Goal: Task Accomplishment & Management: Complete application form

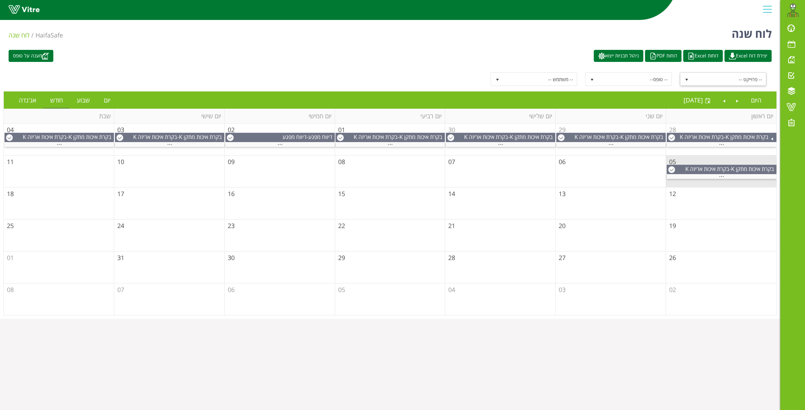
click at [688, 78] on span "select" at bounding box center [687, 80] width 6 height 6
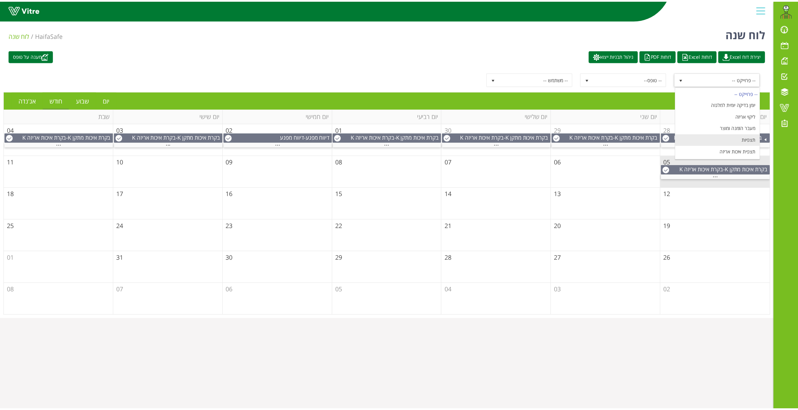
scroll to position [83, 0]
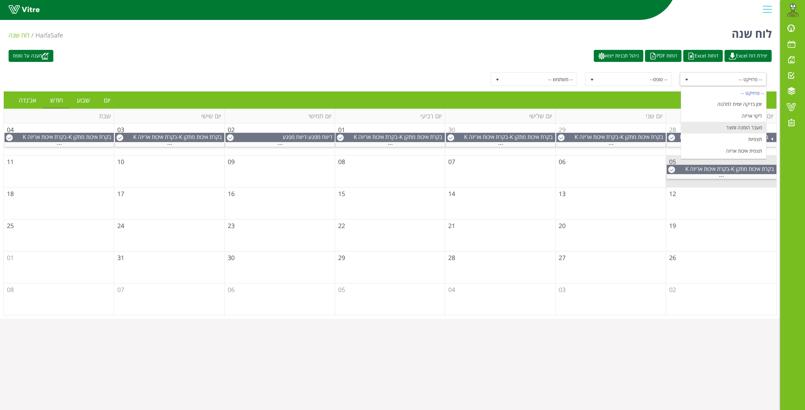
click at [745, 129] on li "מעבר הזמנה ומוצר" at bounding box center [723, 128] width 85 height 12
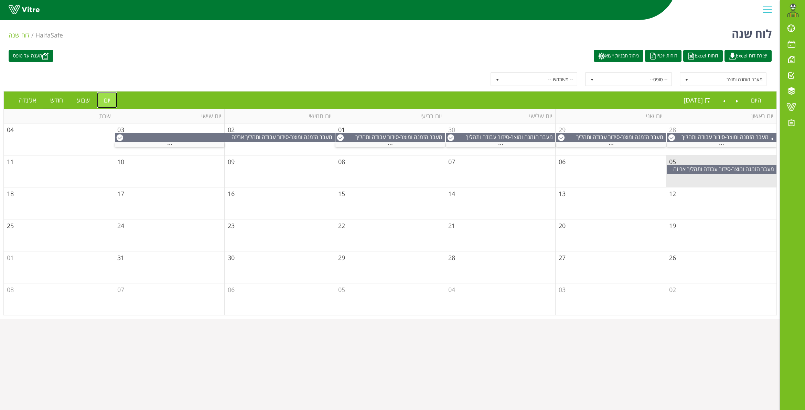
click at [110, 101] on link "יום" at bounding box center [107, 100] width 20 height 16
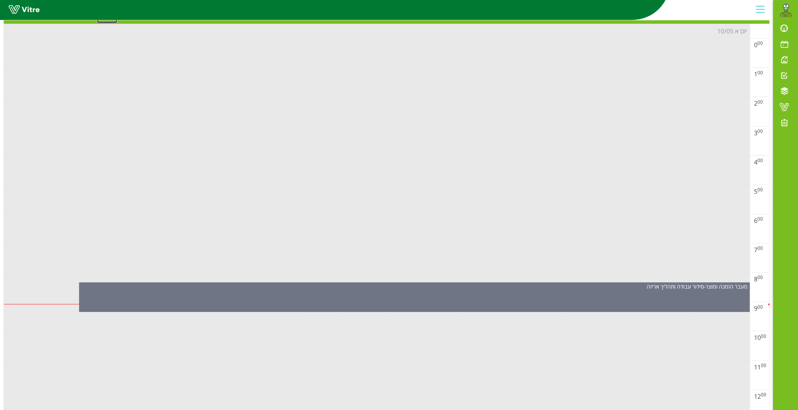
scroll to position [86, 0]
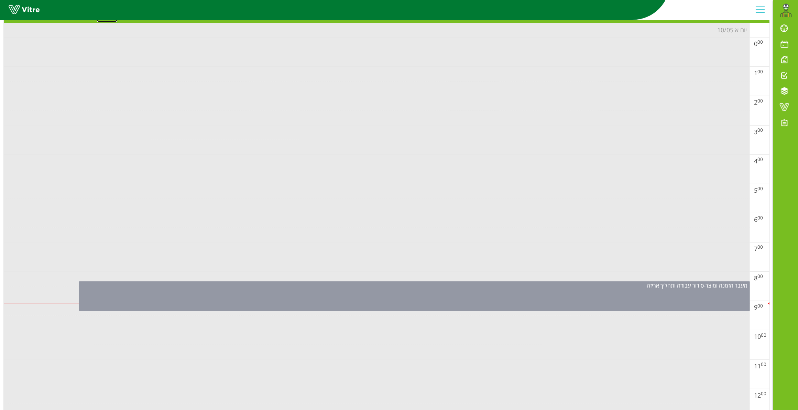
click at [529, 308] on div "מעבר הזמנה ומוצר - סידור עבודה ותהליך אריזה" at bounding box center [414, 296] width 671 height 30
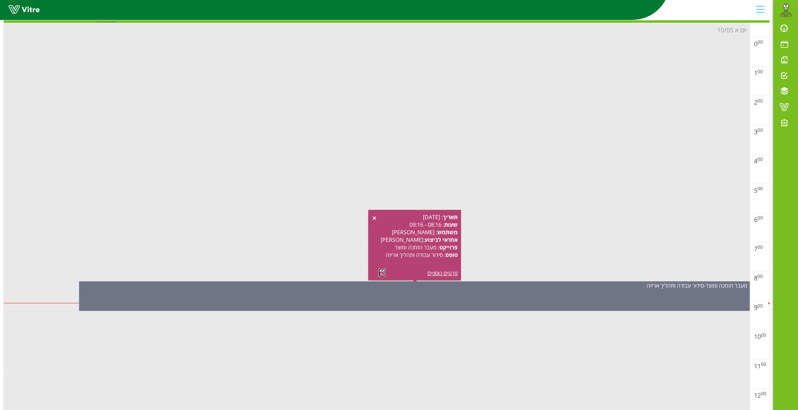
click at [383, 272] on link at bounding box center [382, 272] width 7 height 9
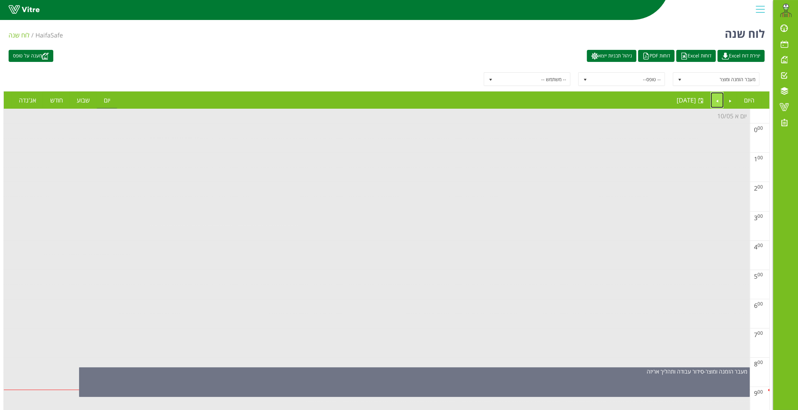
click at [718, 100] on link "Next" at bounding box center [717, 100] width 13 height 16
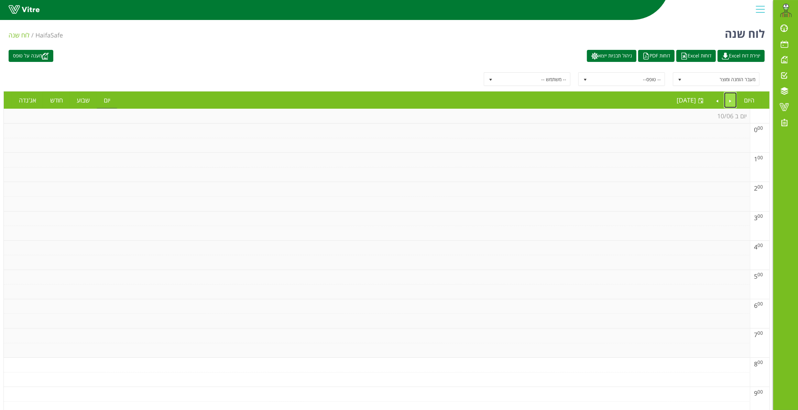
click at [730, 99] on link "Previous" at bounding box center [730, 100] width 13 height 16
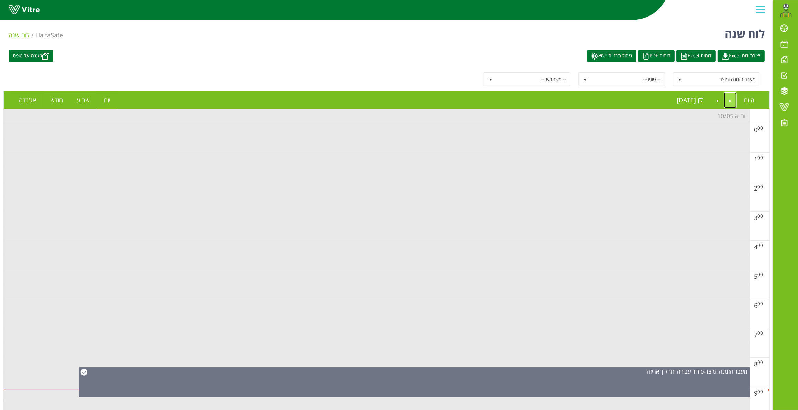
click at [730, 100] on link "Previous" at bounding box center [730, 100] width 13 height 16
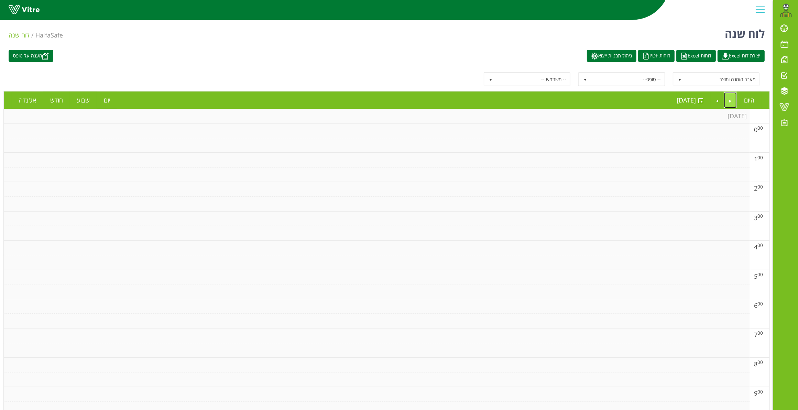
click at [734, 104] on link "Previous" at bounding box center [730, 100] width 13 height 16
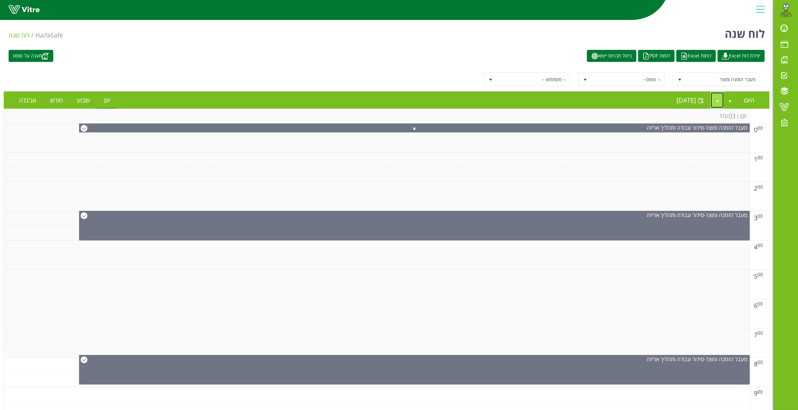
click at [716, 102] on link "Next" at bounding box center [717, 100] width 13 height 16
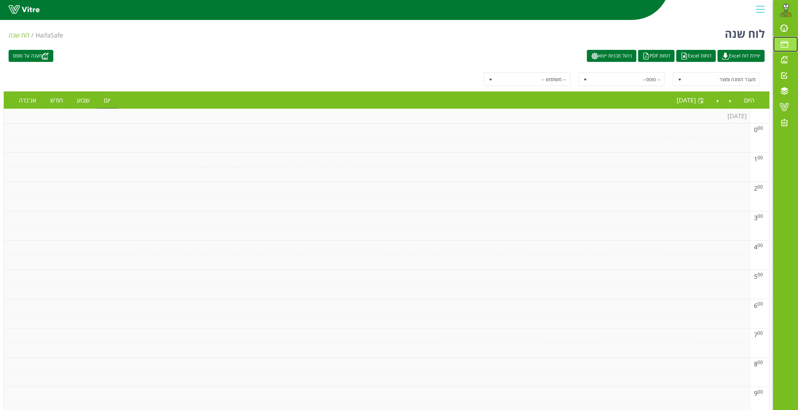
click at [785, 42] on span at bounding box center [784, 44] width 17 height 8
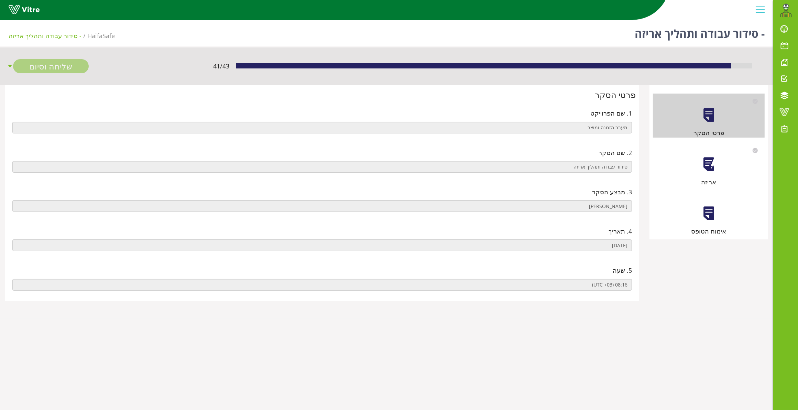
click at [704, 160] on div at bounding box center [708, 164] width 15 height 15
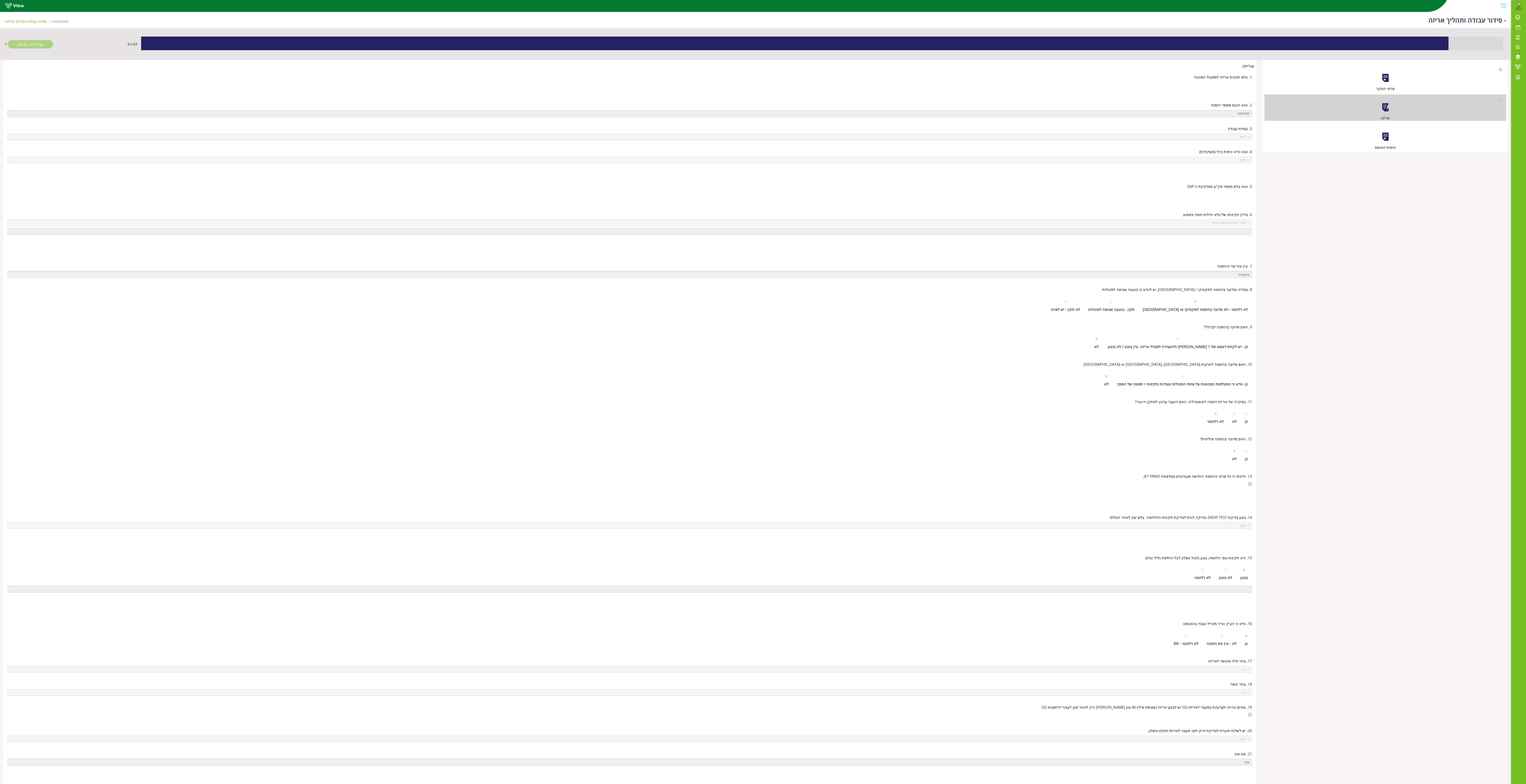
click at [481, 138] on div "אימות הטופס" at bounding box center [1385, 137] width 242 height 26
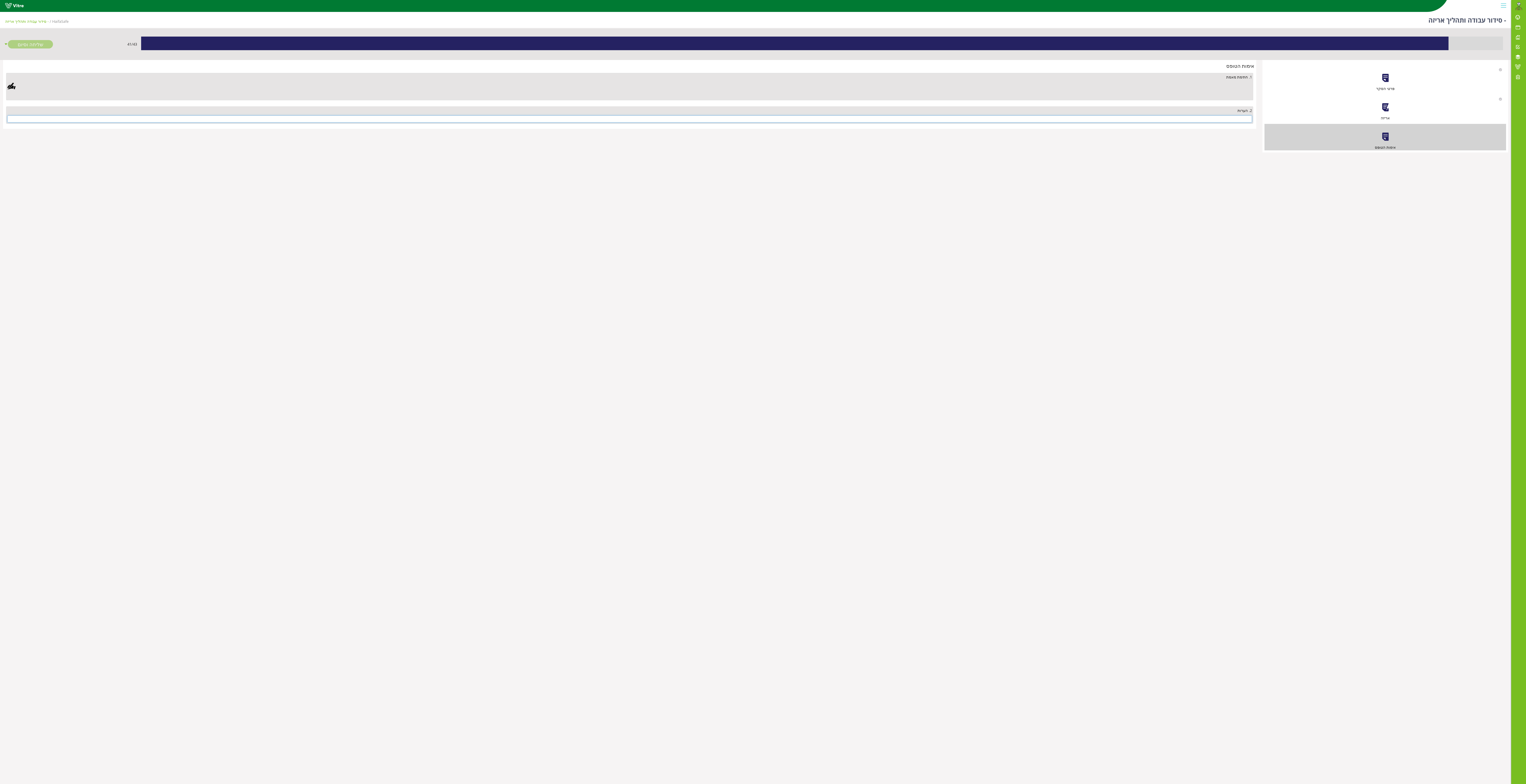
click at [481, 118] on input "text" at bounding box center [630, 119] width 1245 height 7
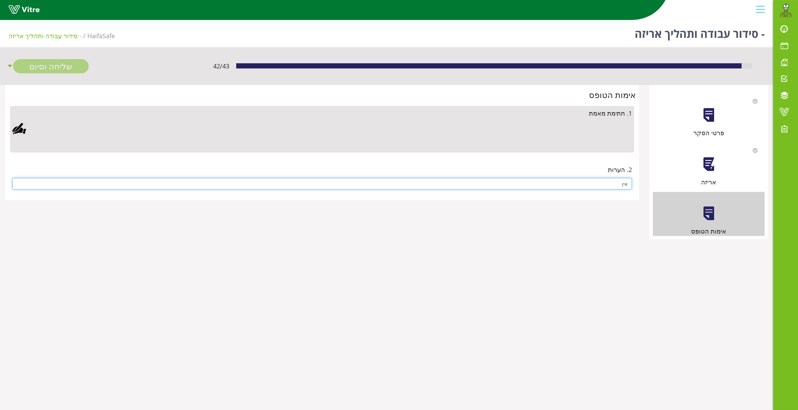
type input "אין"
drag, startPoint x: 21, startPoint y: 127, endPoint x: 42, endPoint y: 127, distance: 21.0
click at [23, 125] on div at bounding box center [19, 129] width 14 height 14
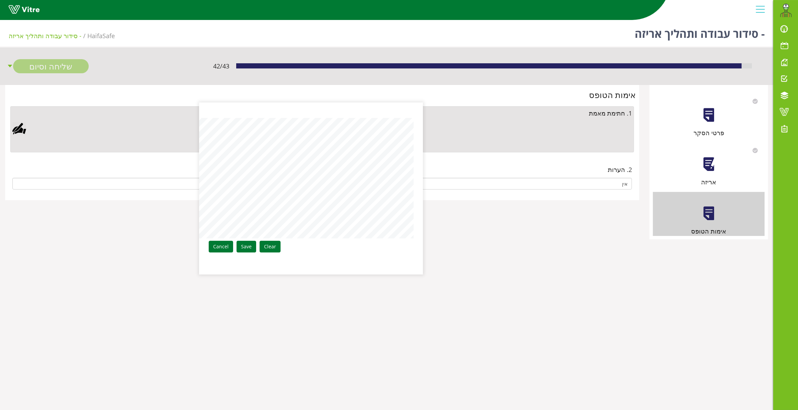
click at [247, 248] on link "Save" at bounding box center [247, 247] width 20 height 12
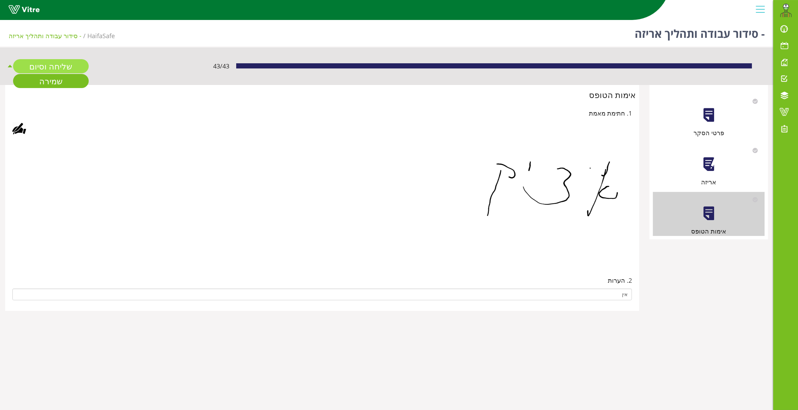
click at [51, 63] on link "שליחה וסיום" at bounding box center [51, 66] width 76 height 14
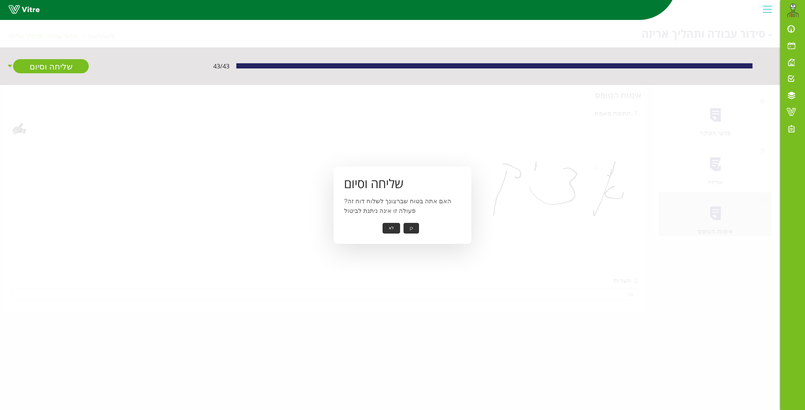
click at [408, 227] on button "כן" at bounding box center [411, 228] width 15 height 11
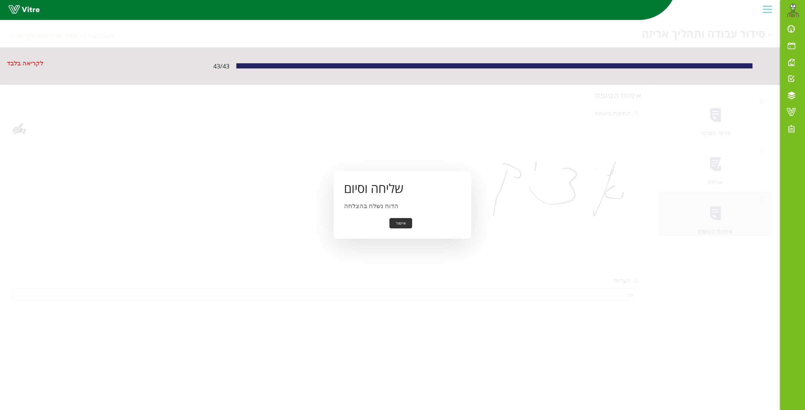
drag, startPoint x: 407, startPoint y: 214, endPoint x: 402, endPoint y: 219, distance: 6.6
click at [406, 214] on div "שליחה וסיום הדוח נשלח בהצלחה אישור" at bounding box center [403, 205] width 138 height 68
click at [401, 221] on button "אישור" at bounding box center [400, 223] width 23 height 11
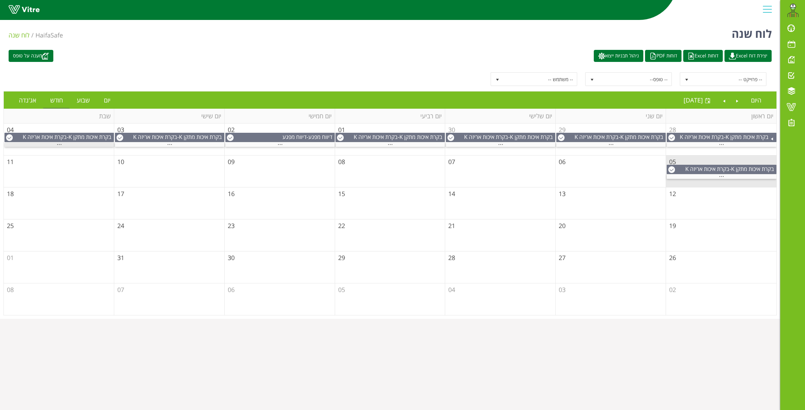
click at [58, 145] on span "..." at bounding box center [59, 143] width 5 height 8
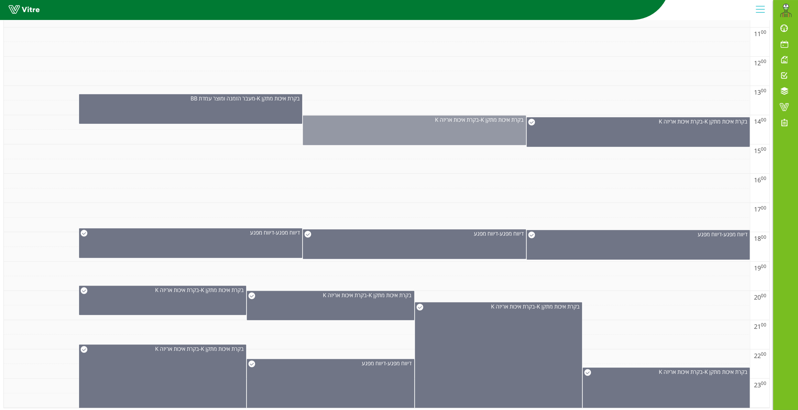
scroll to position [425, 0]
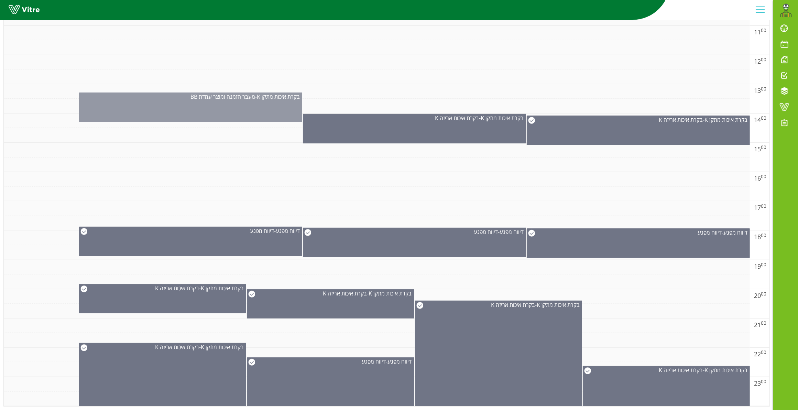
click at [221, 104] on div "בקרת איכות מתקן K - מעבר הזמנה ומוצר עמדת BB" at bounding box center [190, 108] width 223 height 30
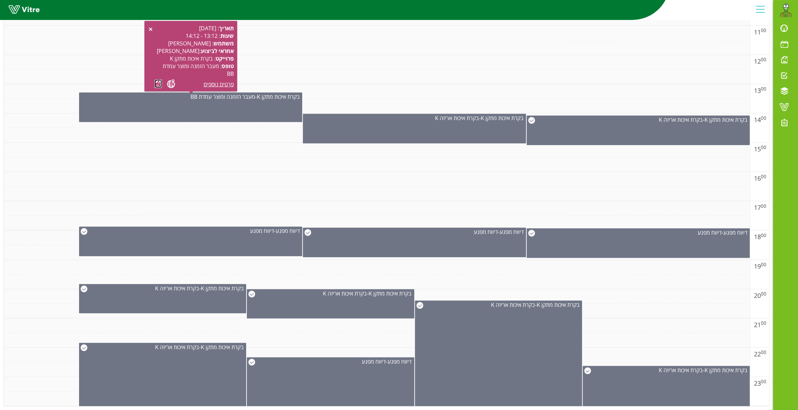
click at [156, 79] on link at bounding box center [158, 83] width 7 height 9
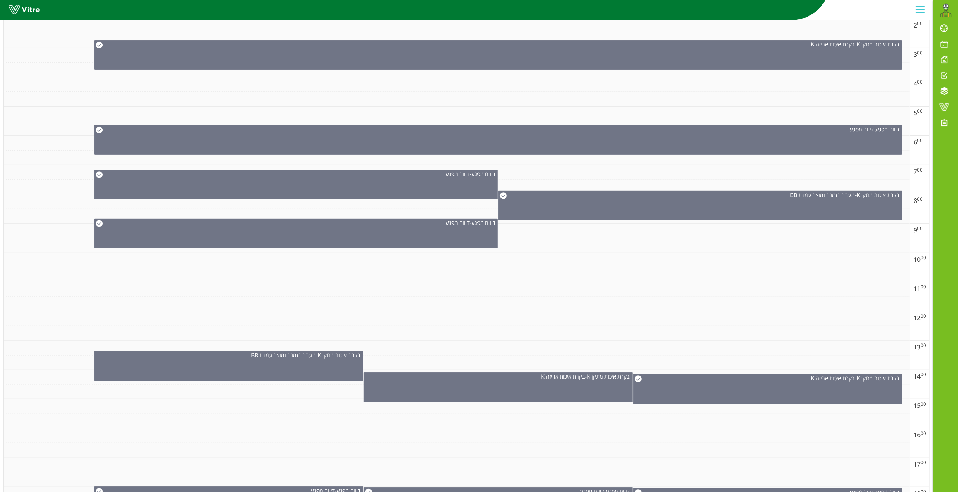
scroll to position [0, 0]
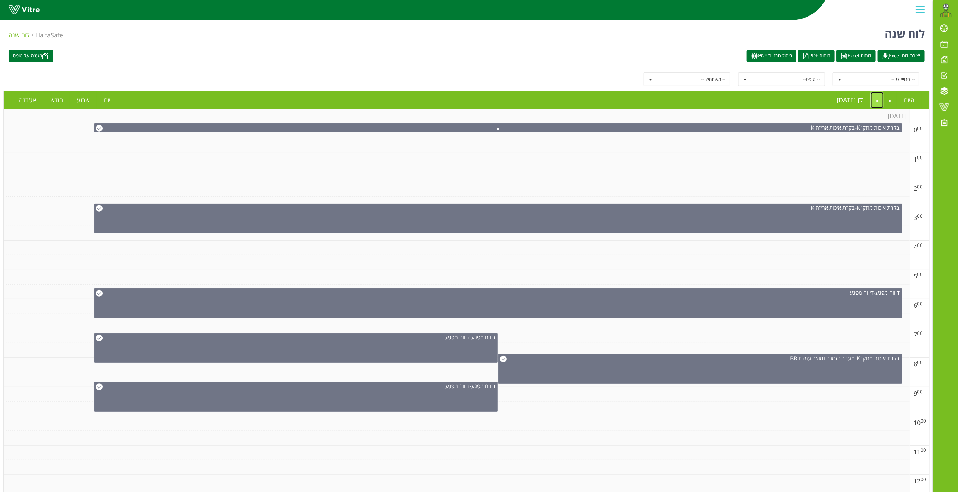
click at [805, 99] on link "Next" at bounding box center [877, 100] width 13 height 16
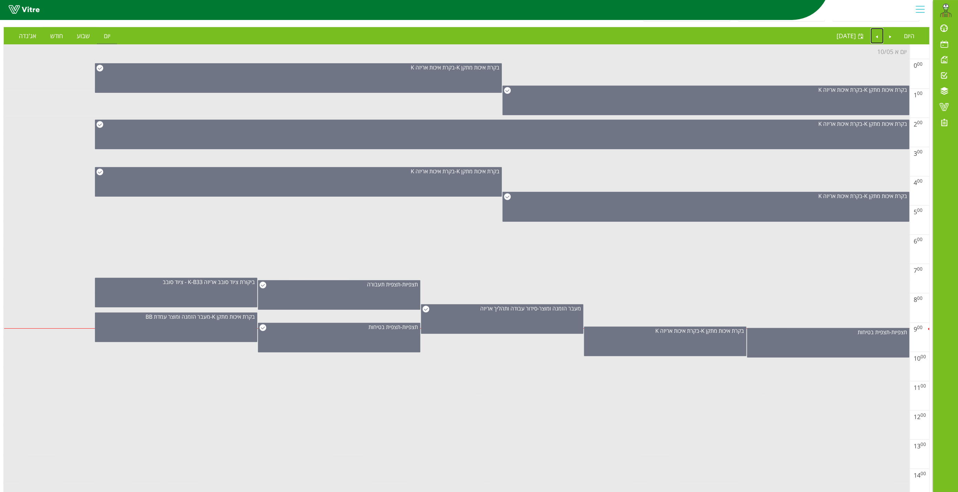
scroll to position [258, 0]
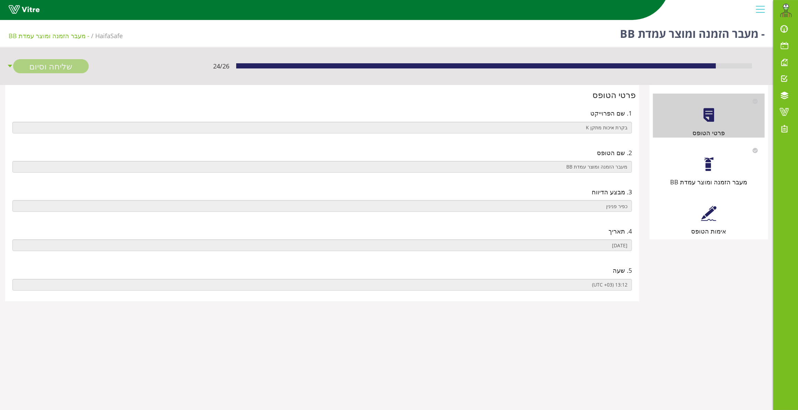
click at [712, 160] on div at bounding box center [708, 164] width 15 height 15
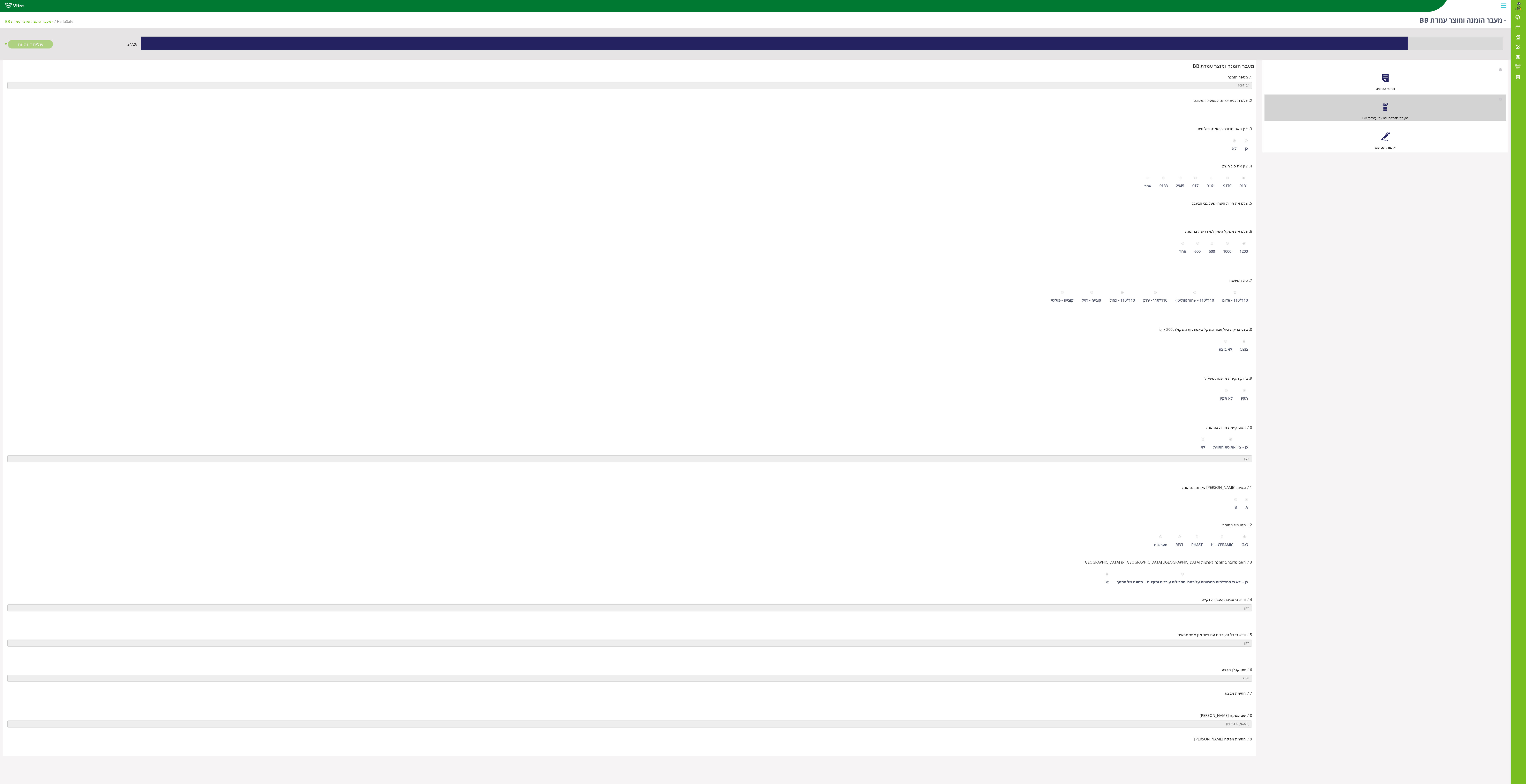
click at [477, 139] on div at bounding box center [1385, 136] width 9 height 9
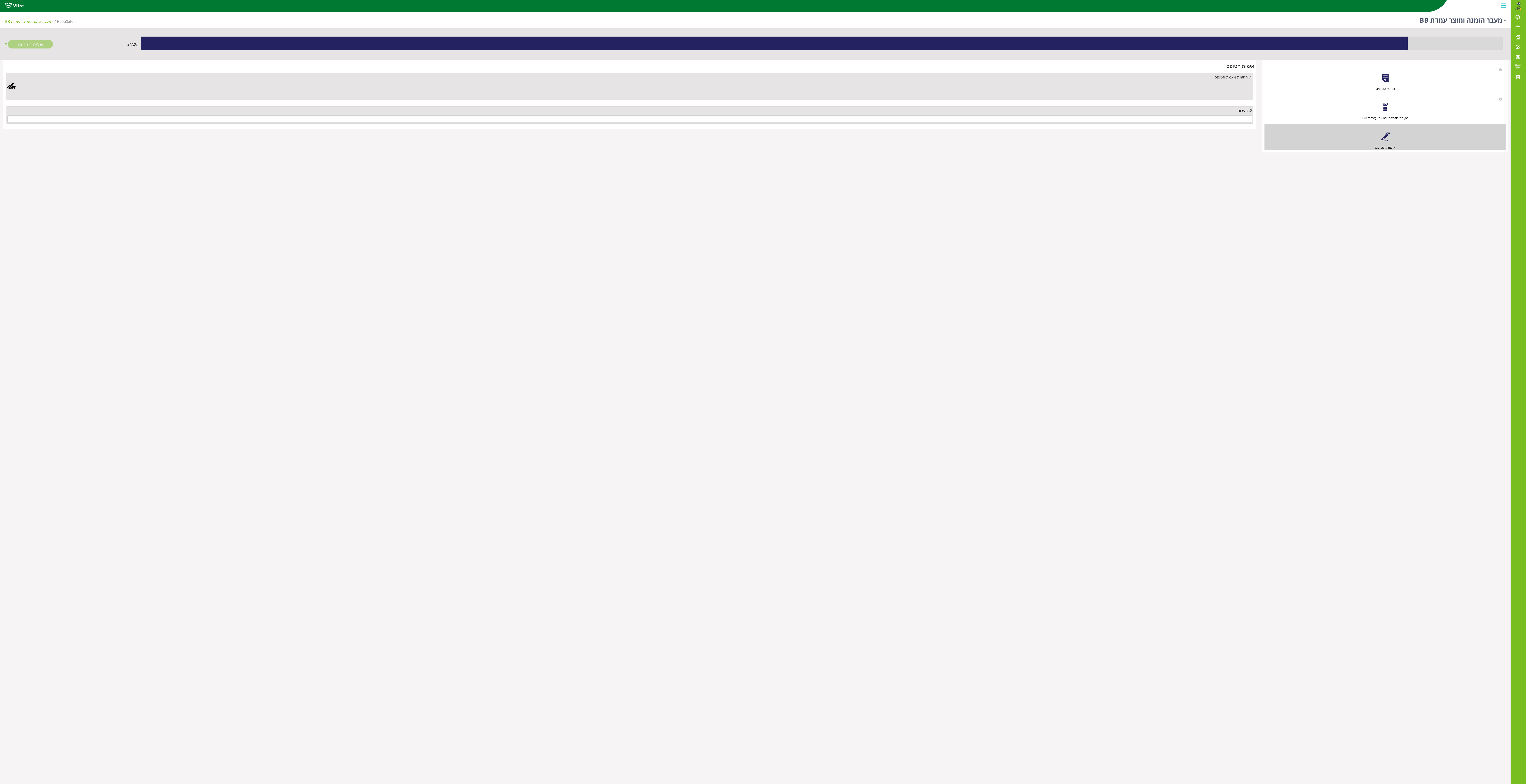
drag, startPoint x: 1218, startPoint y: 112, endPoint x: 1212, endPoint y: 124, distance: 13.4
click at [477, 113] on div "2. הערות" at bounding box center [630, 110] width 1245 height 6
click at [477, 127] on div "2. הערות" at bounding box center [630, 115] width 1249 height 23
drag, startPoint x: 1211, startPoint y: 125, endPoint x: 1215, endPoint y: 116, distance: 9.8
click at [477, 116] on div "2. הערות" at bounding box center [630, 115] width 1247 height 17
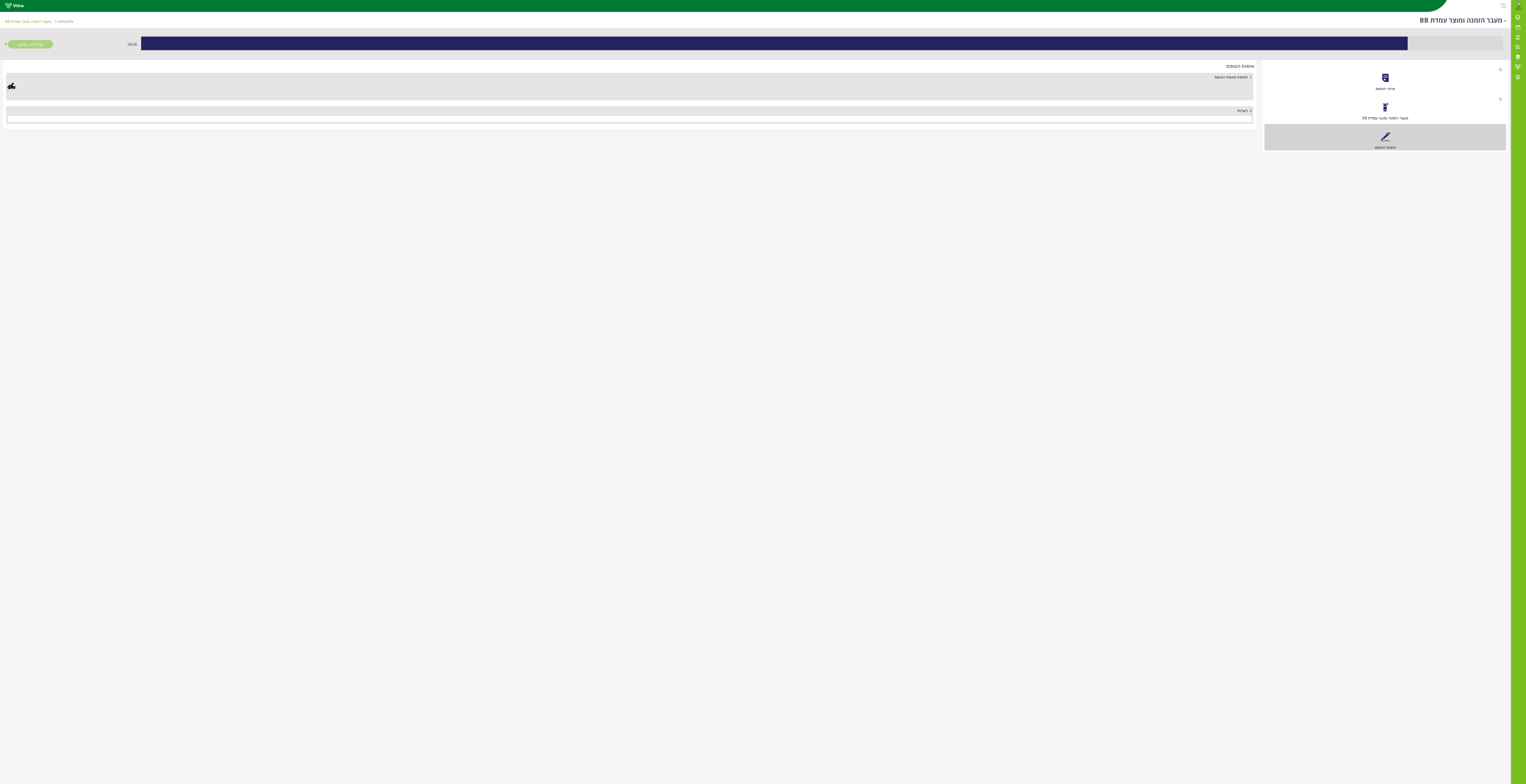
click at [477, 116] on div "2. הערות" at bounding box center [630, 115] width 1247 height 17
click at [477, 122] on input "text" at bounding box center [630, 119] width 1245 height 7
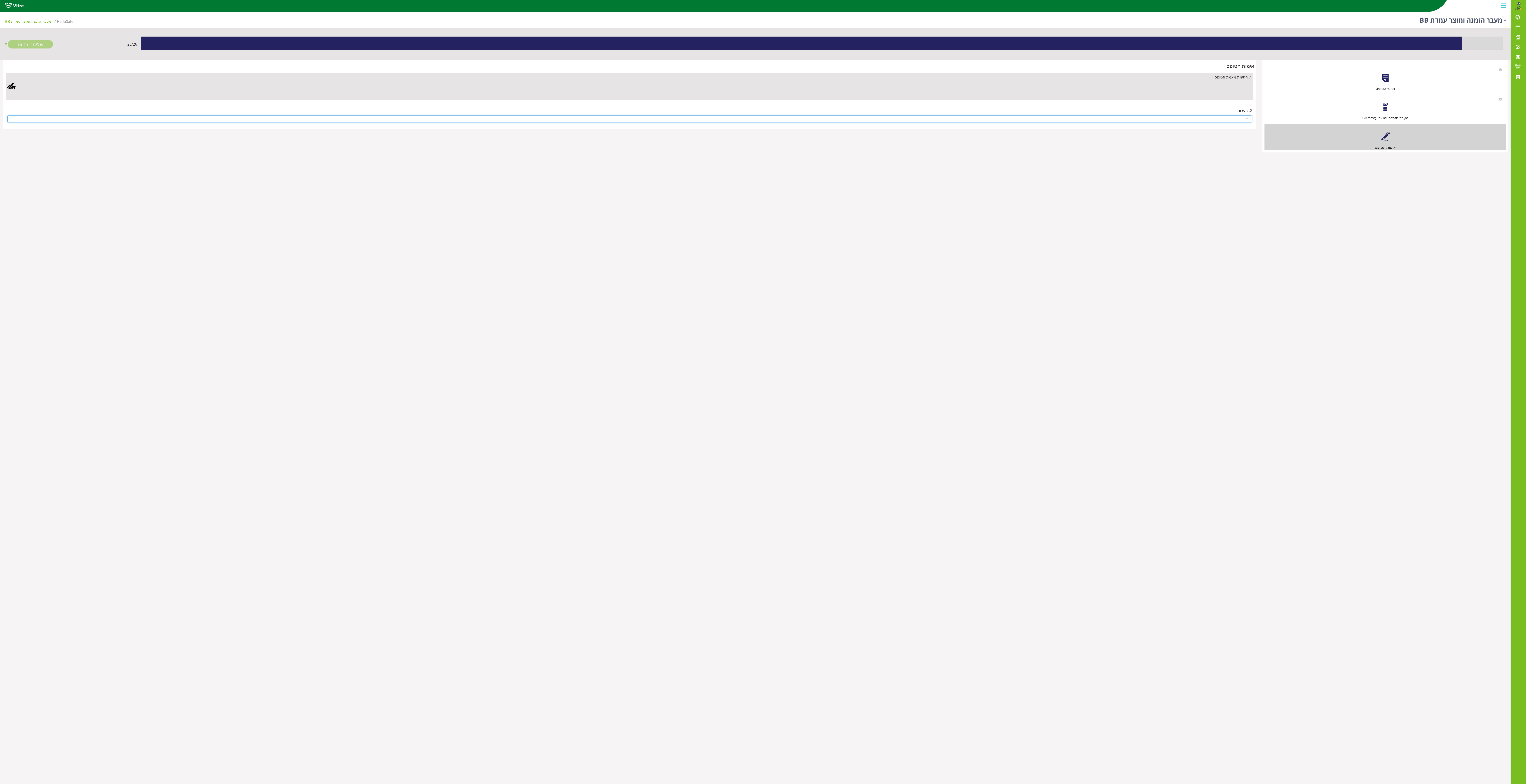
type input "thi"
click at [15, 85] on div at bounding box center [11, 86] width 8 height 8
click at [477, 245] on div "Clear Save Cancel" at bounding box center [449, 247] width 134 height 103
click at [416, 245] on link "Save" at bounding box center [410, 282] width 12 height 7
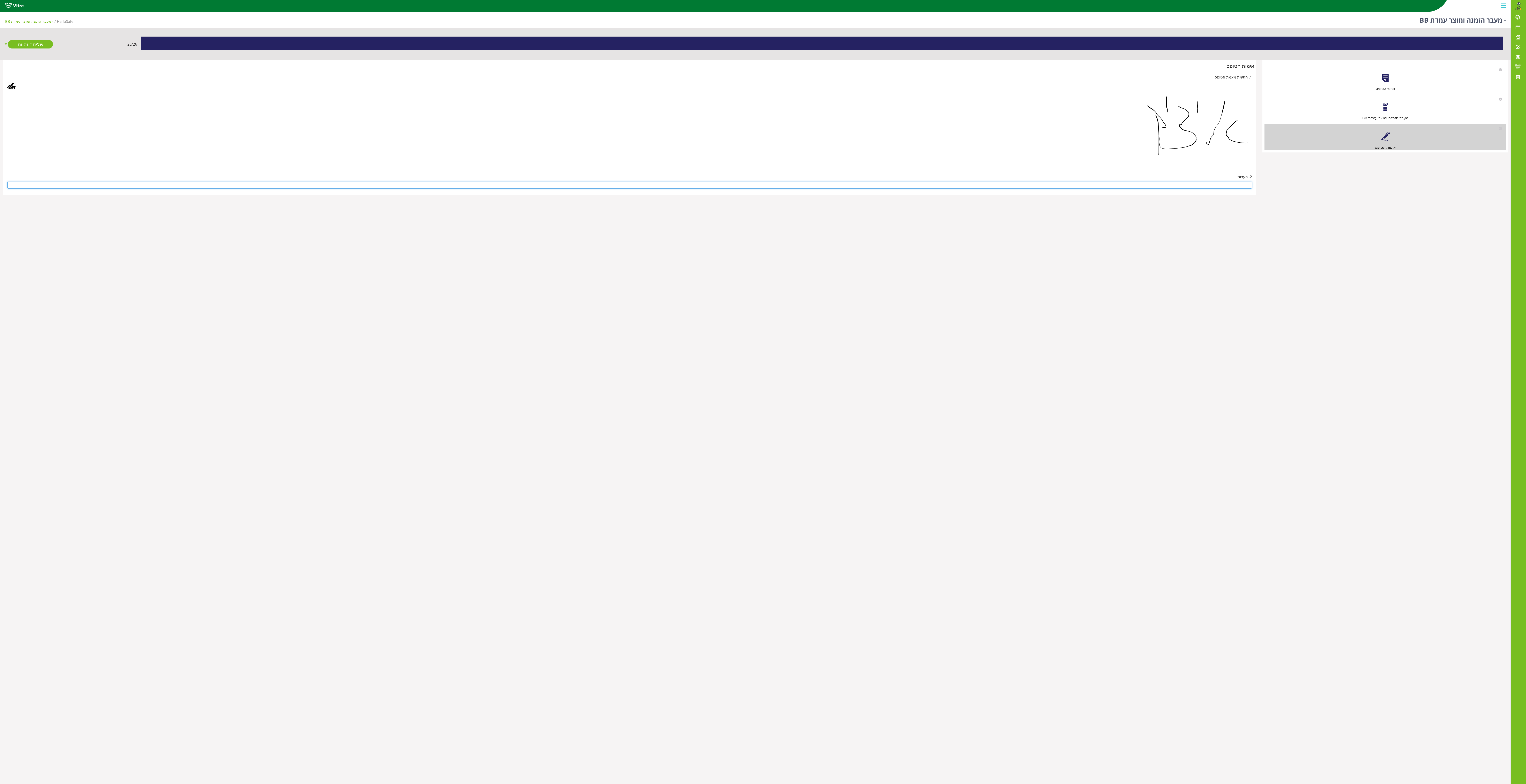
drag, startPoint x: 1235, startPoint y: 183, endPoint x: 1254, endPoint y: 190, distance: 20.2
click at [477, 190] on div "2. הערות" at bounding box center [630, 181] width 1249 height 23
click at [477, 183] on input "text" at bounding box center [630, 185] width 1245 height 7
type input "איציק"
click at [22, 44] on link "שליחה וסיום" at bounding box center [30, 44] width 45 height 8
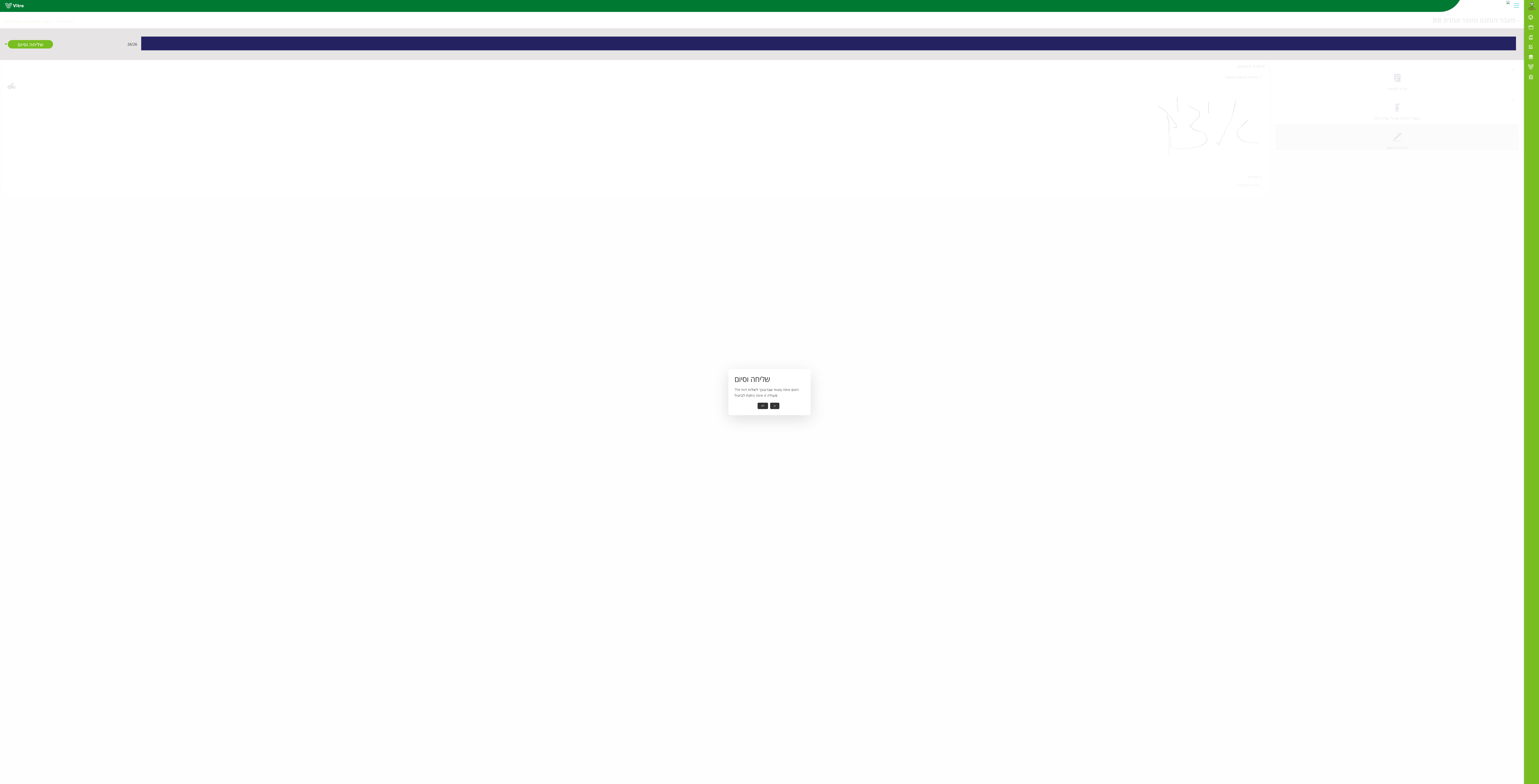
click at [477, 245] on button "כן" at bounding box center [774, 405] width 9 height 7
drag, startPoint x: 764, startPoint y: 398, endPoint x: 766, endPoint y: 402, distance: 4.5
click at [477, 245] on div "שליחה וסיום הדוח נשלח בהצלחה אישור" at bounding box center [770, 392] width 82 height 41
drag, startPoint x: 768, startPoint y: 405, endPoint x: 769, endPoint y: 401, distance: 4.1
click at [477, 245] on button "אישור" at bounding box center [768, 402] width 14 height 7
